Goal: Task Accomplishment & Management: Use online tool/utility

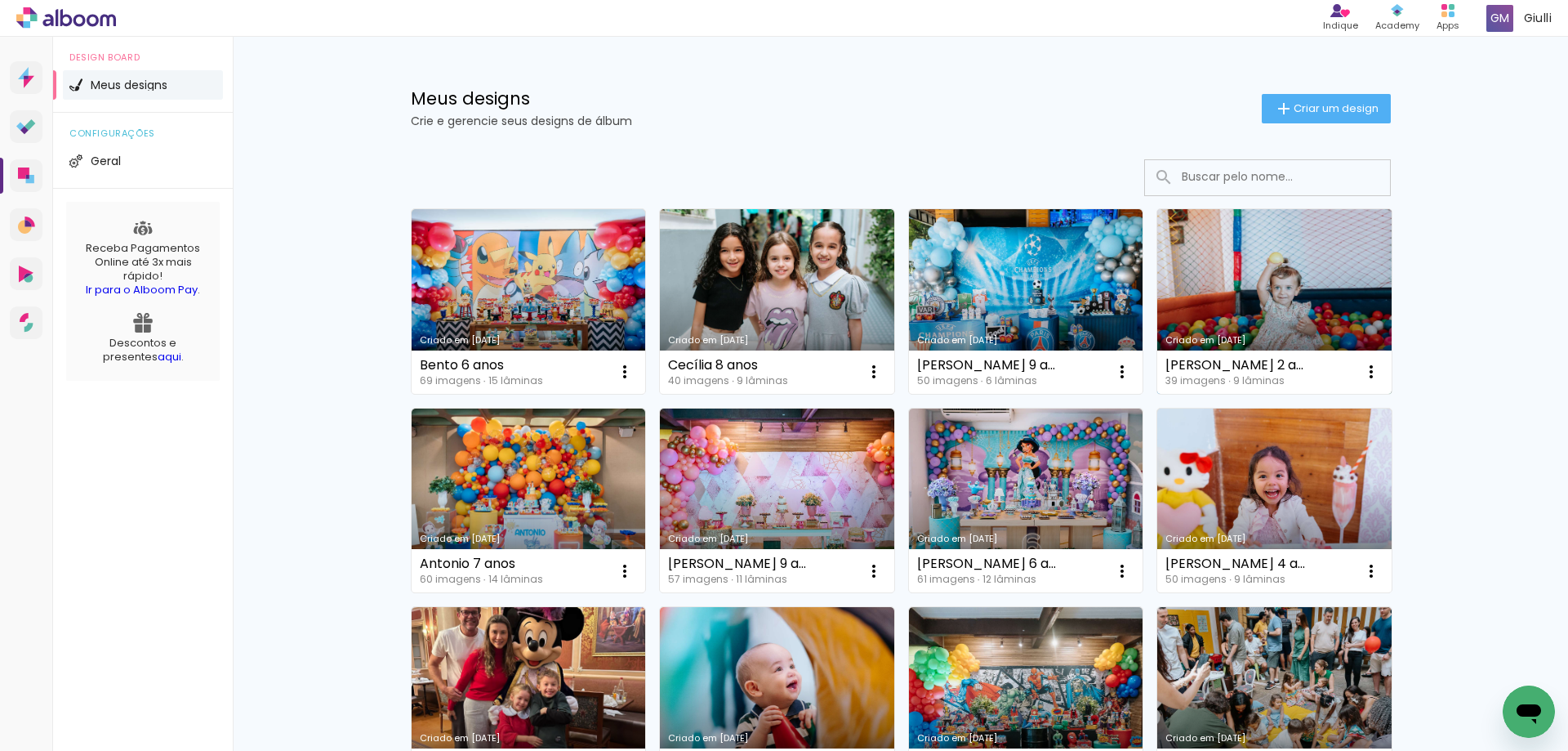
click at [1249, 319] on link "Criado em [DATE]" at bounding box center [1275, 301] width 235 height 185
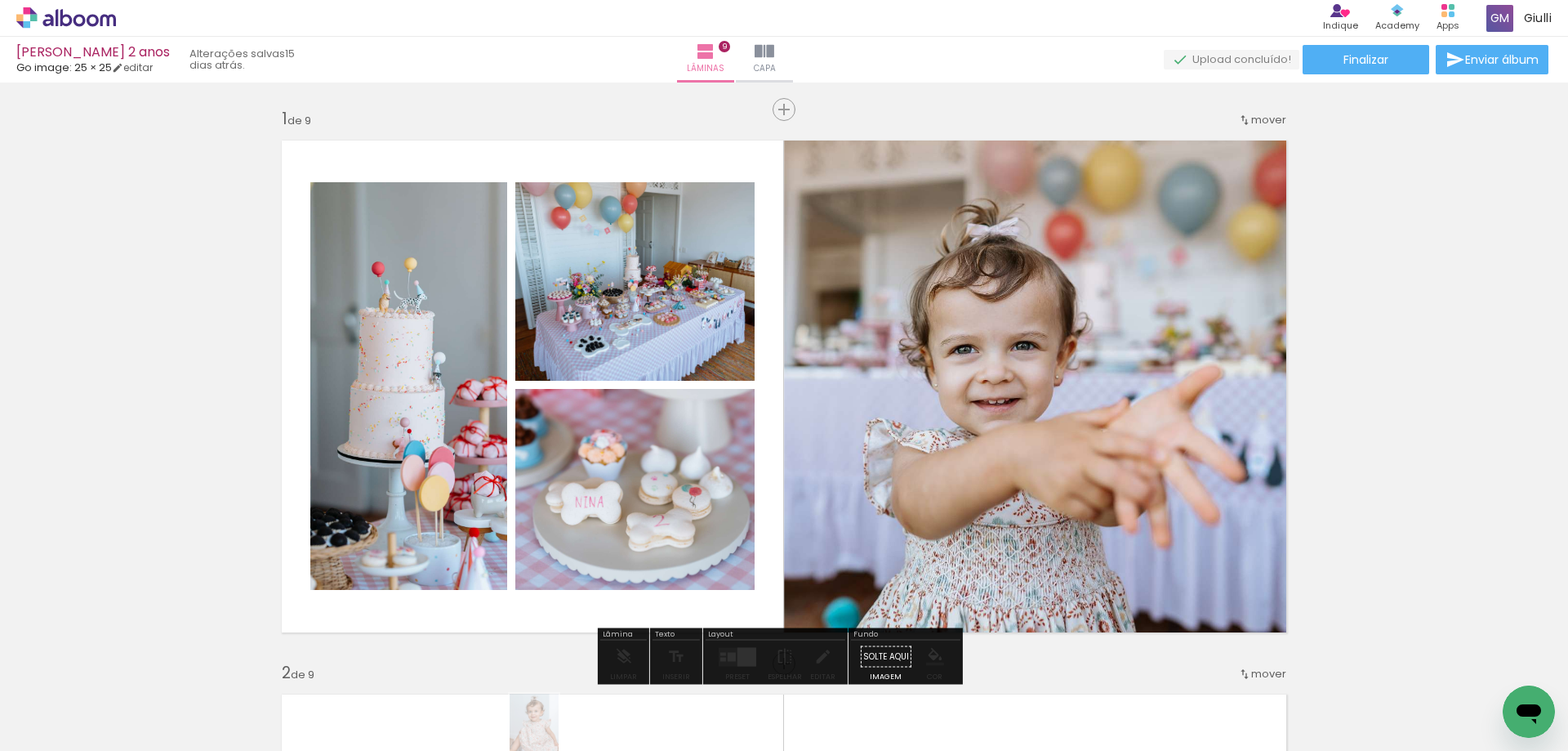
drag, startPoint x: 378, startPoint y: 738, endPoint x: 559, endPoint y: 743, distance: 181.1
click at [134, 743] on iron-horizontal-list at bounding box center [117, 699] width 33 height 102
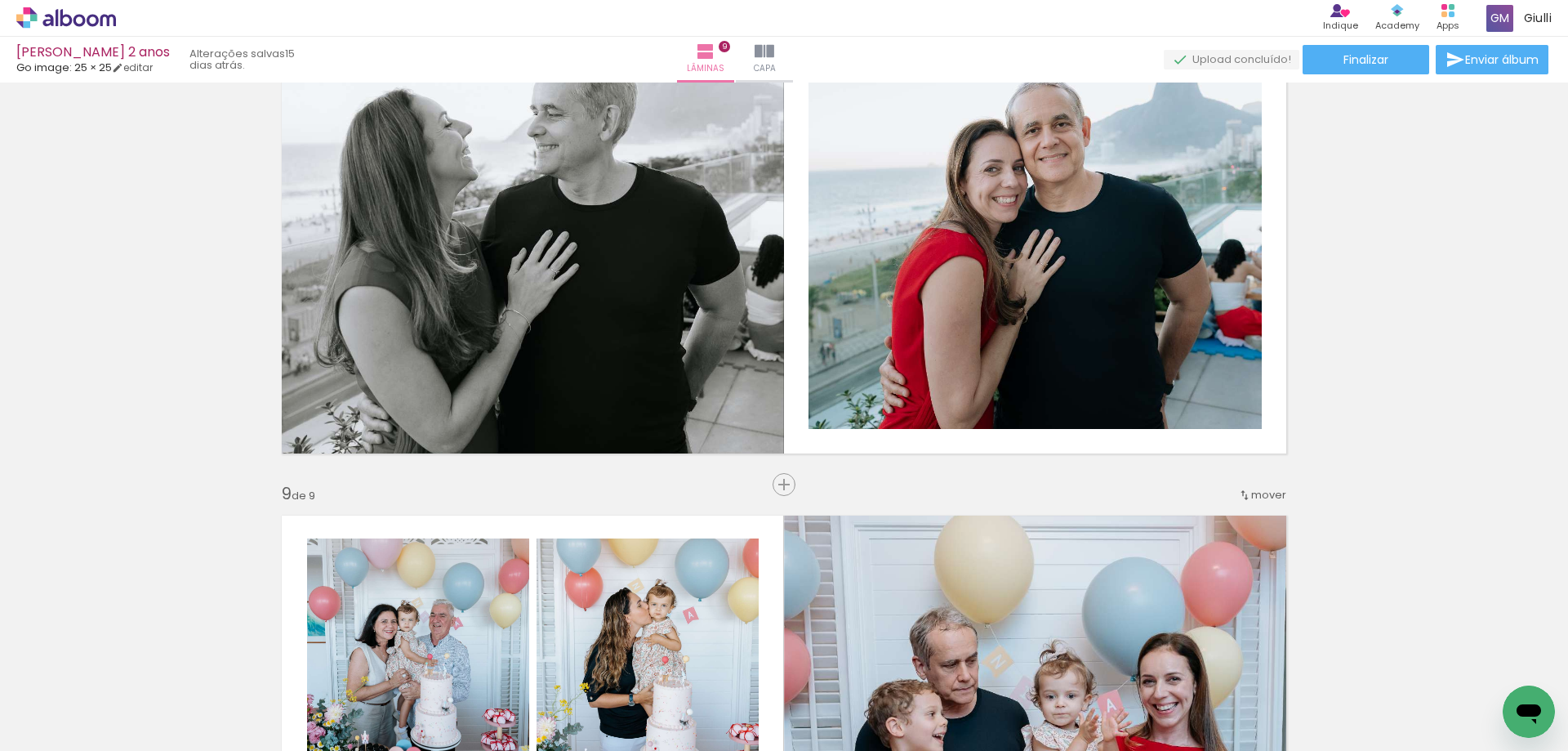
scroll to position [3975, 0]
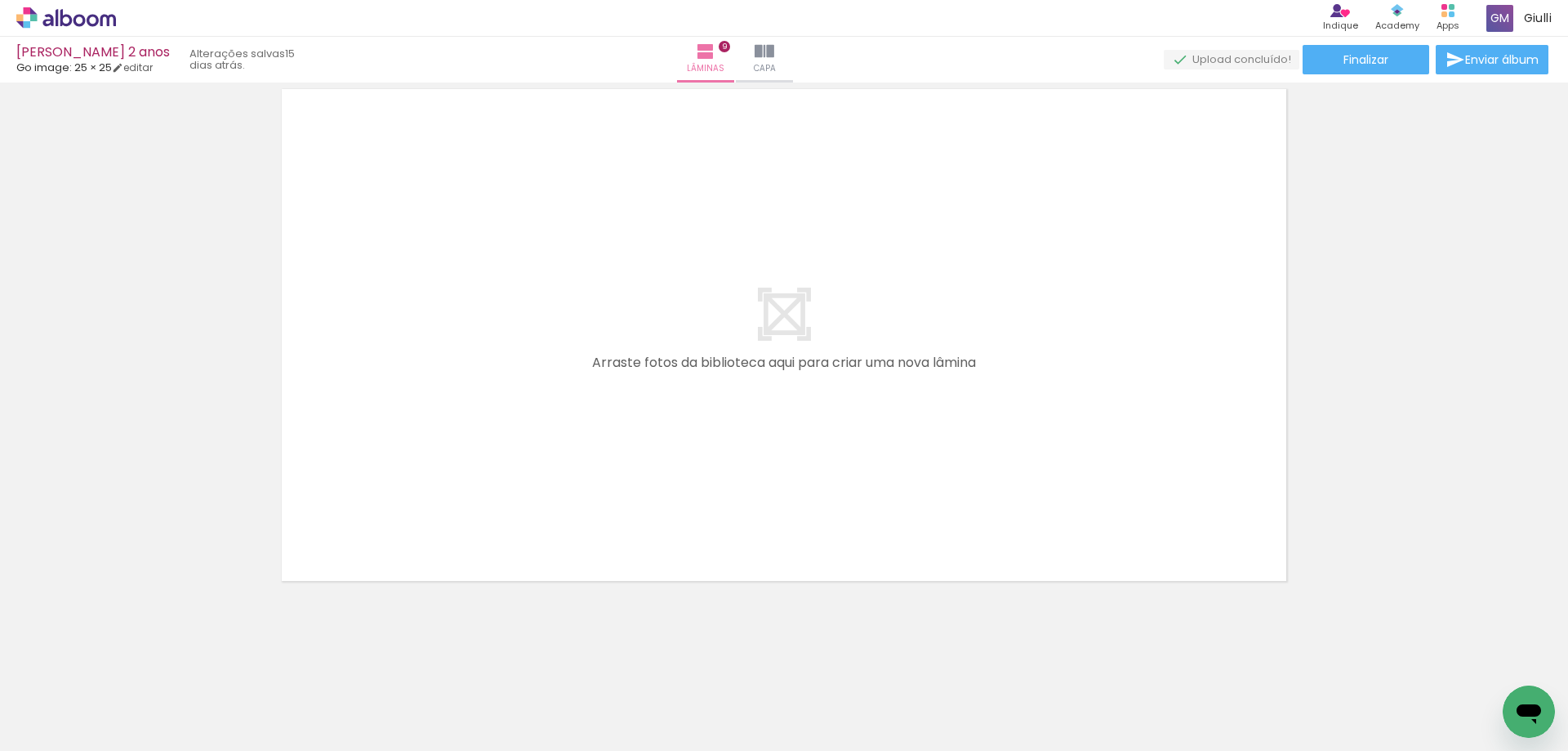
scroll to position [4465, 0]
